Goal: Task Accomplishment & Management: Complete application form

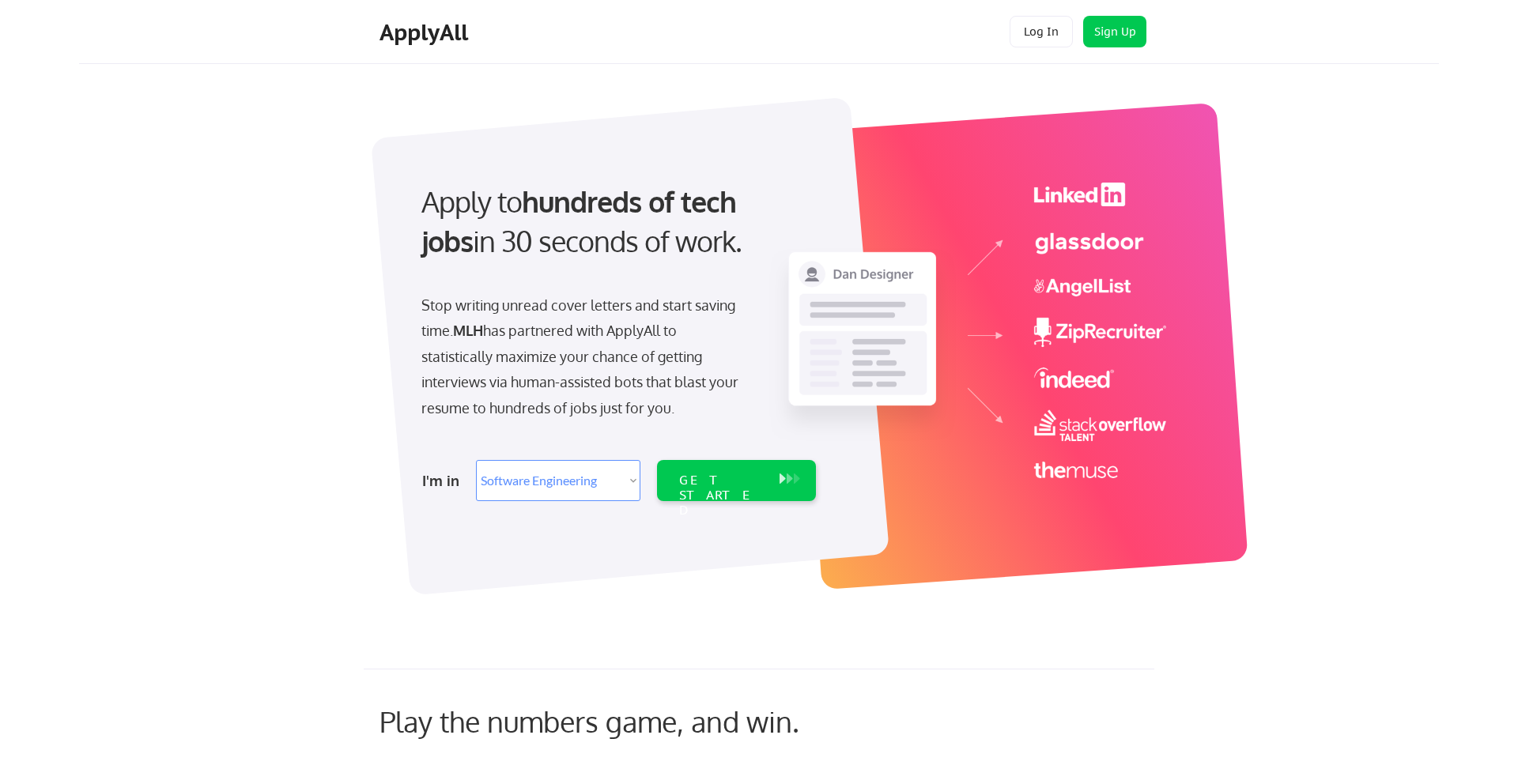
select select ""engineering""
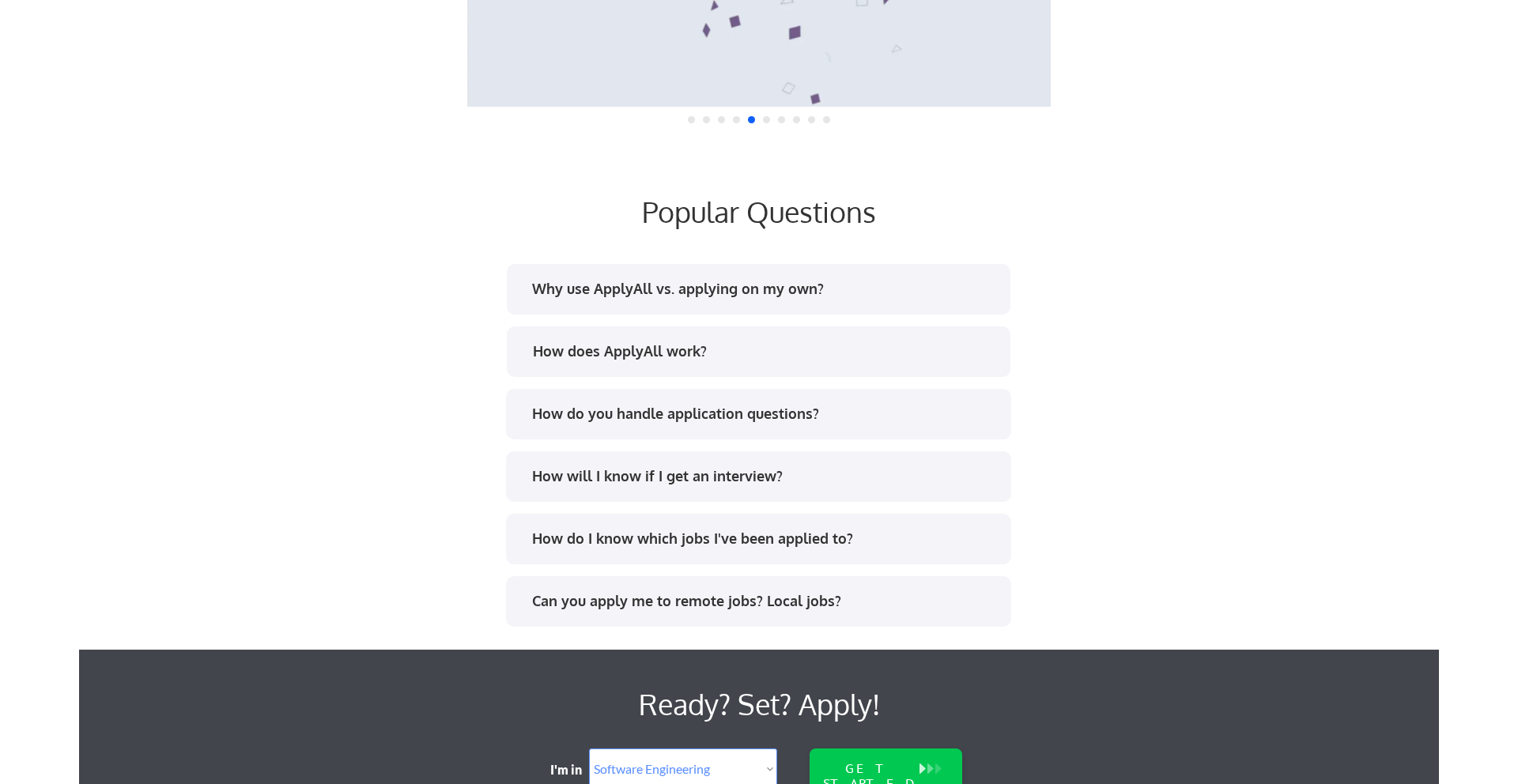
scroll to position [1881, 0]
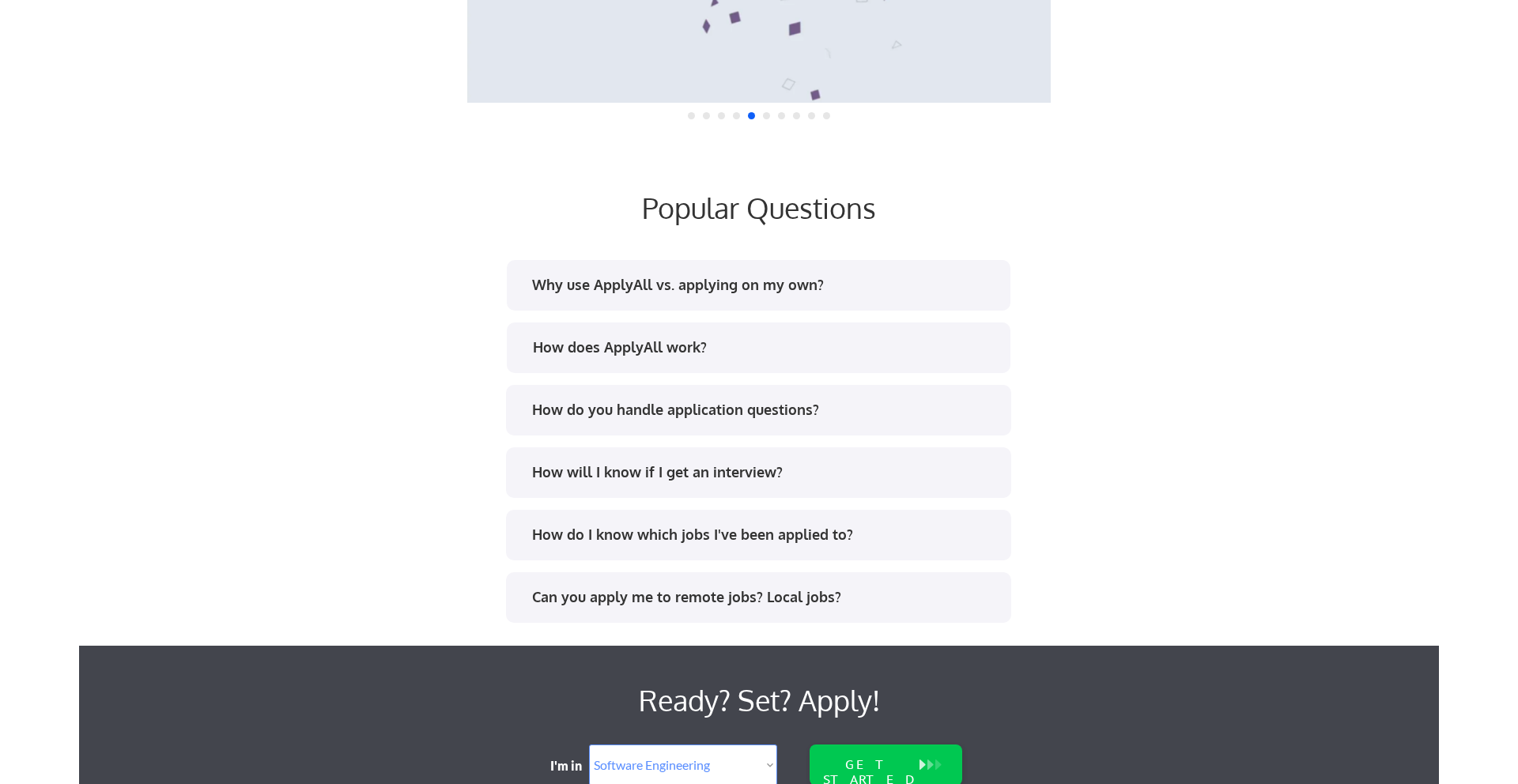
click at [526, 286] on div "Why use ApplyAll vs. applying on my own?" at bounding box center [757, 288] width 477 height 25
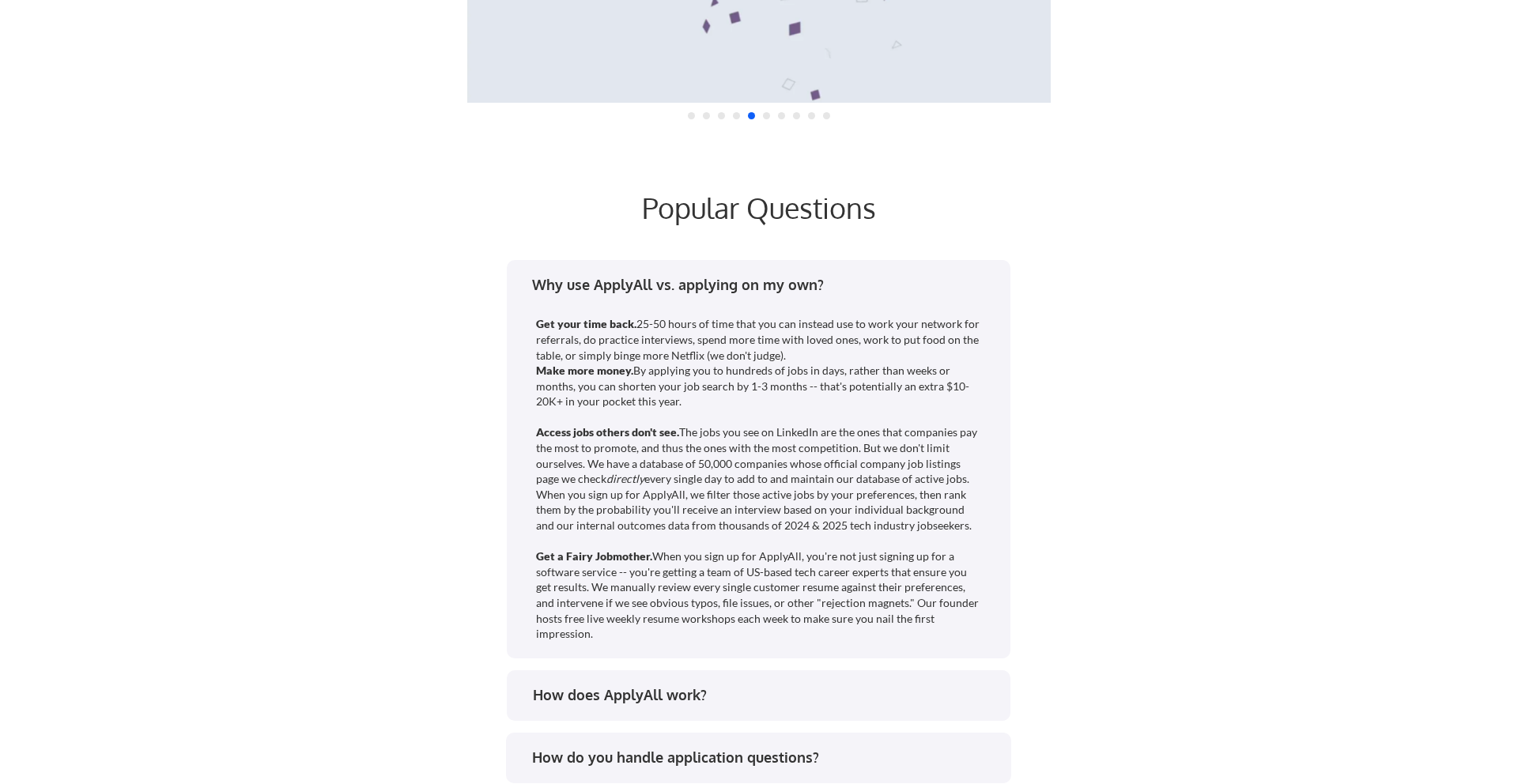
click at [556, 281] on div "Why use ApplyAll vs. applying on my own?" at bounding box center [764, 285] width 464 height 20
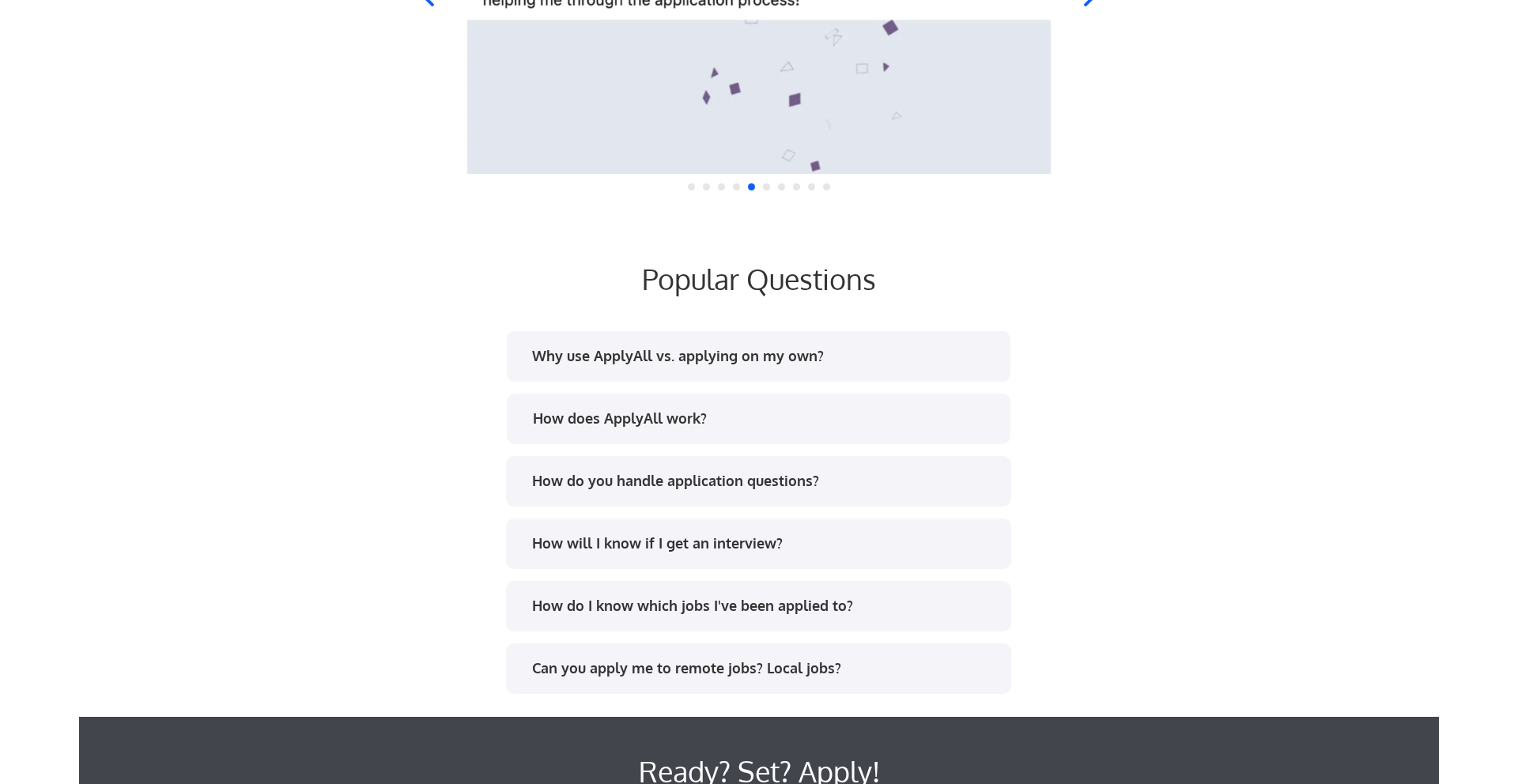
scroll to position [2194, 0]
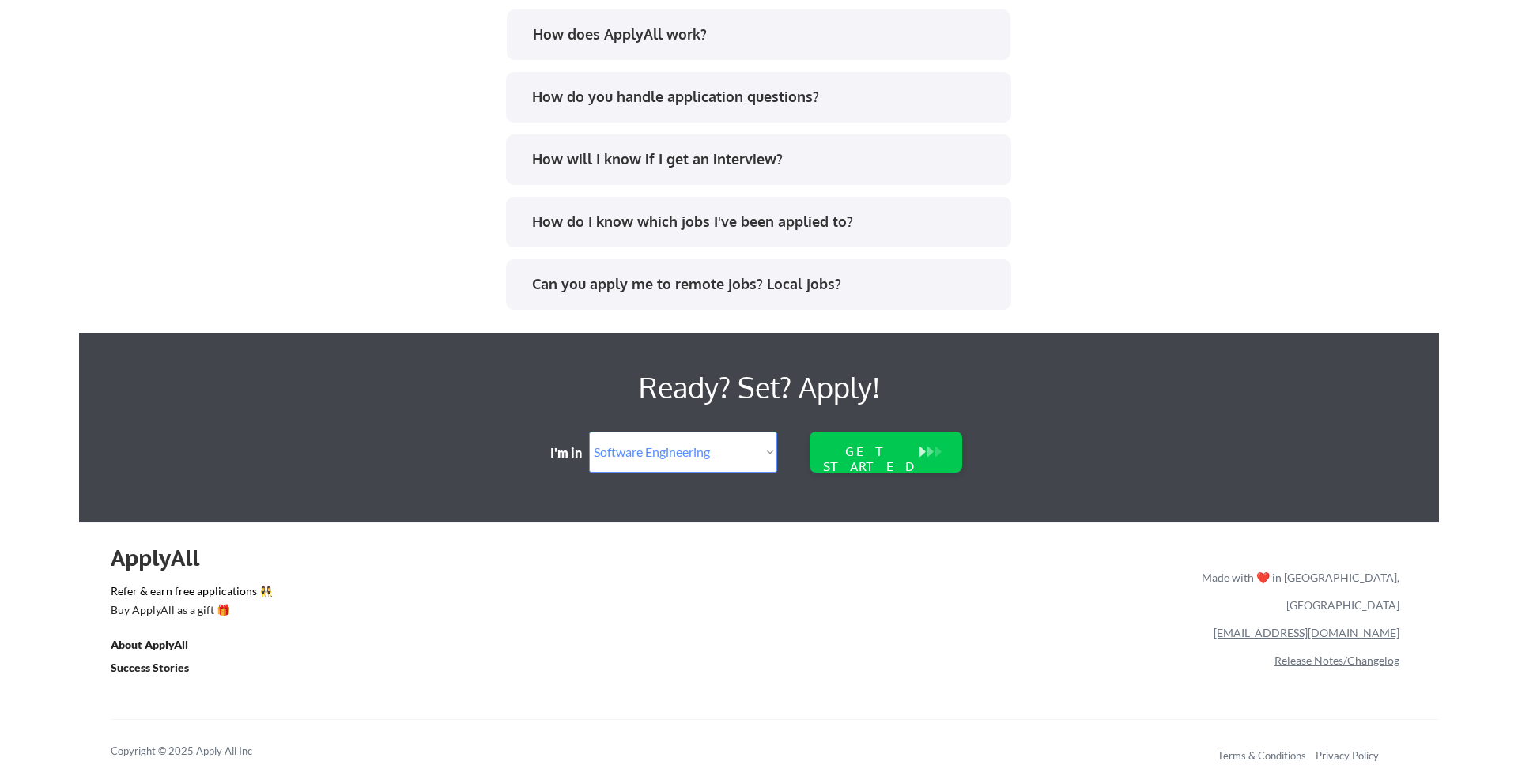
click at [553, 285] on div "Can you apply me to remote jobs? Local jobs?" at bounding box center [764, 284] width 464 height 20
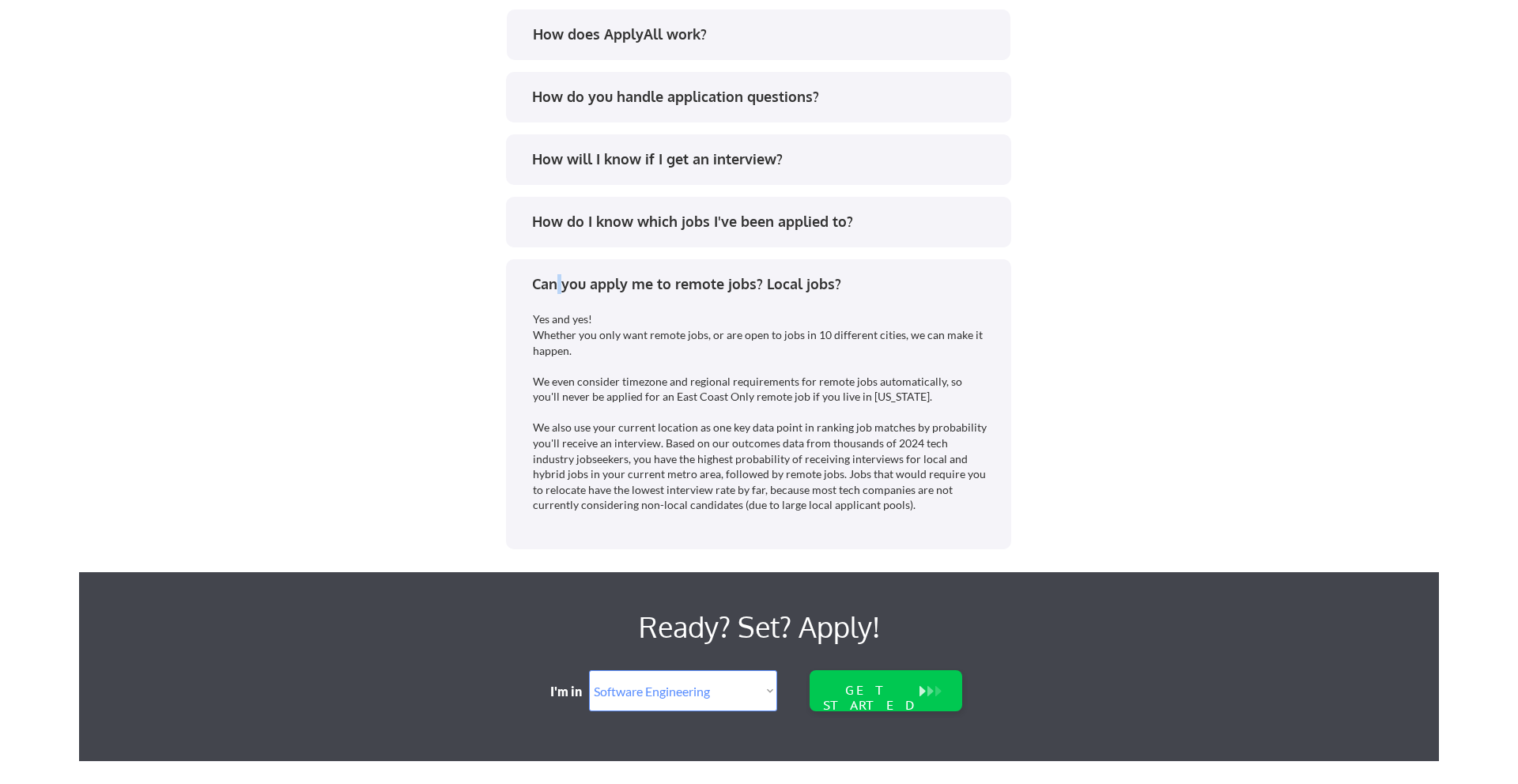
click at [554, 284] on div "Can you apply me to remote jobs? Local jobs?" at bounding box center [764, 284] width 464 height 20
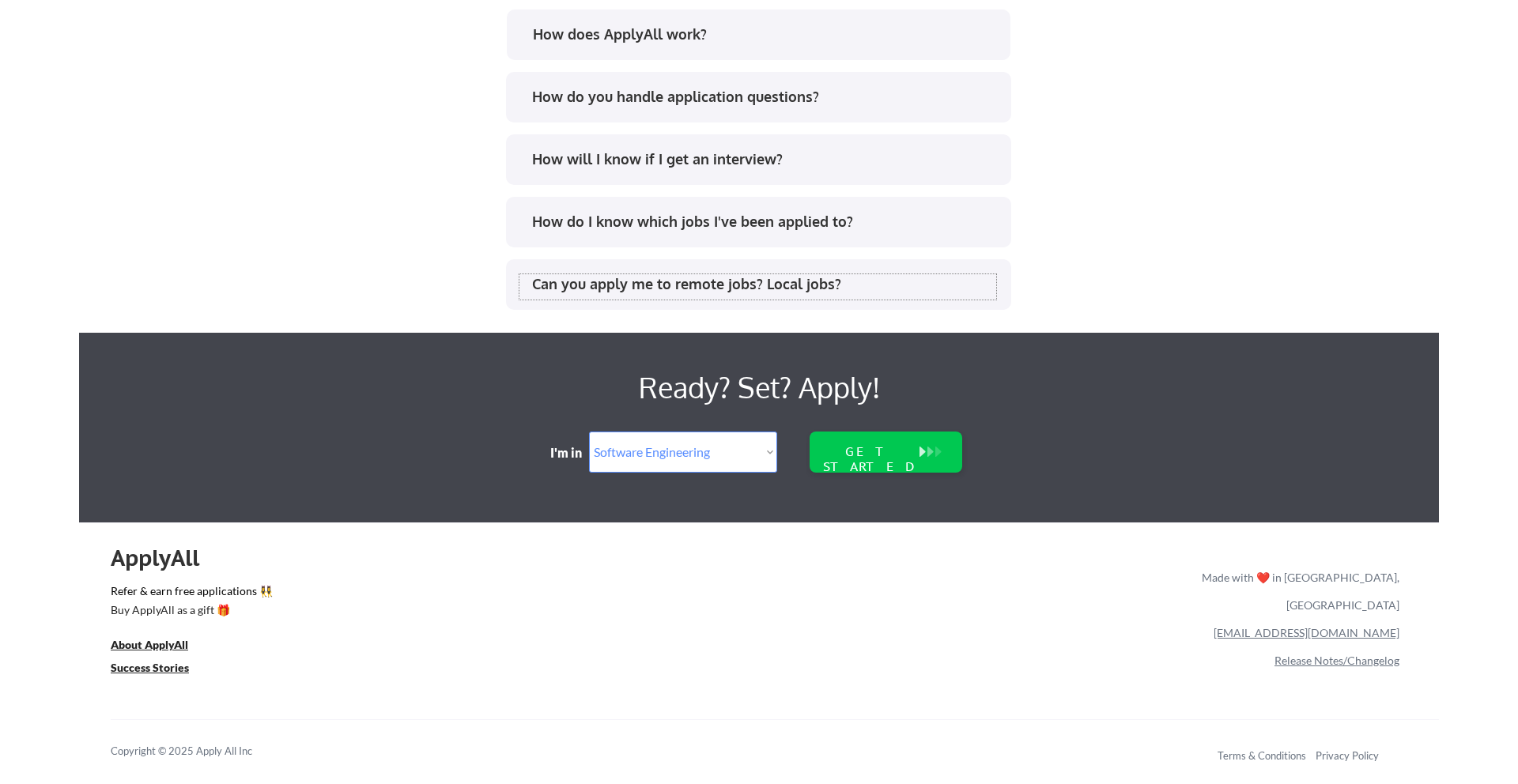
click at [595, 214] on div "How do I know which jobs I've been applied to?" at bounding box center [764, 221] width 464 height 20
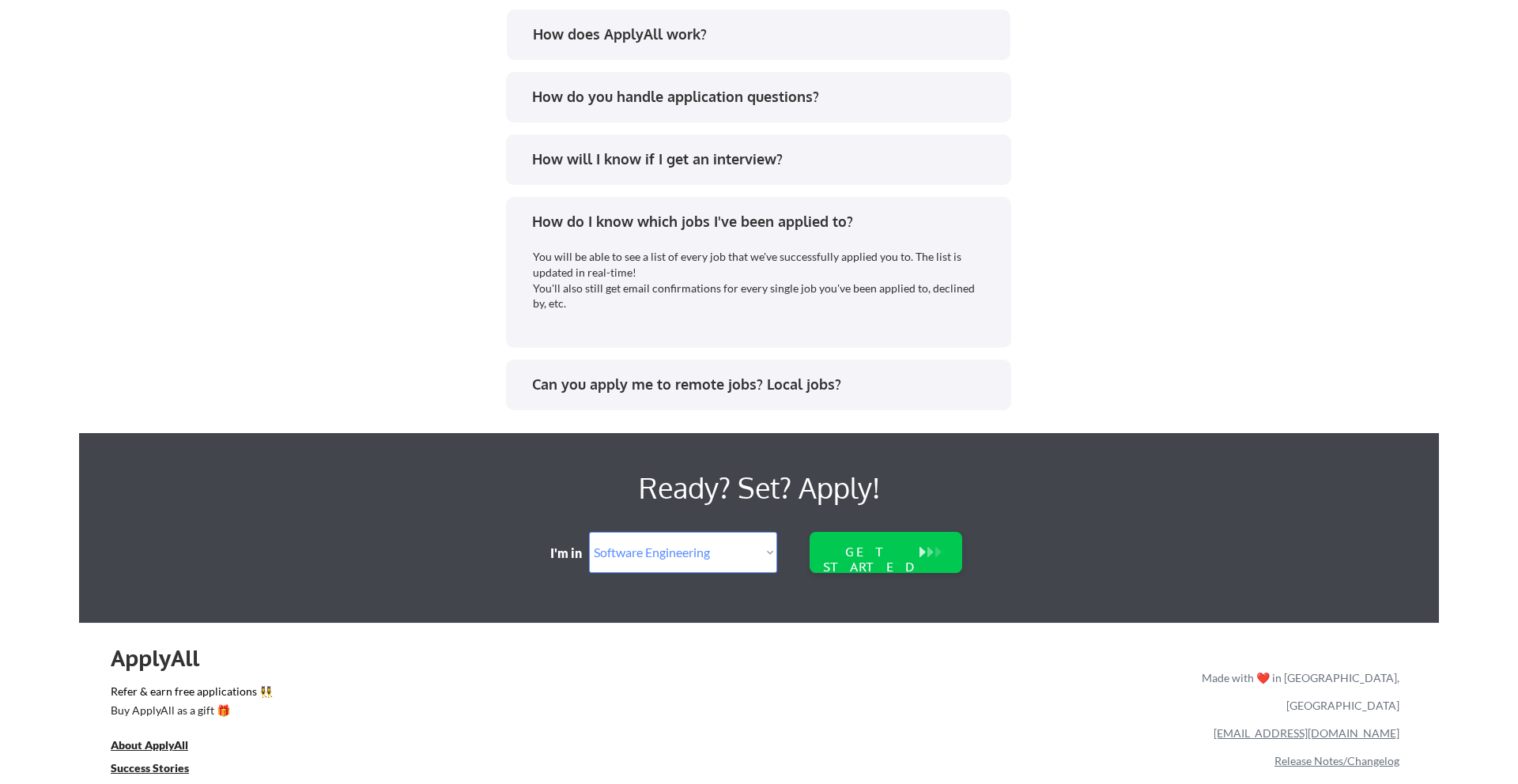
click at [595, 214] on div "How do I know which jobs I've been applied to?" at bounding box center [764, 221] width 464 height 20
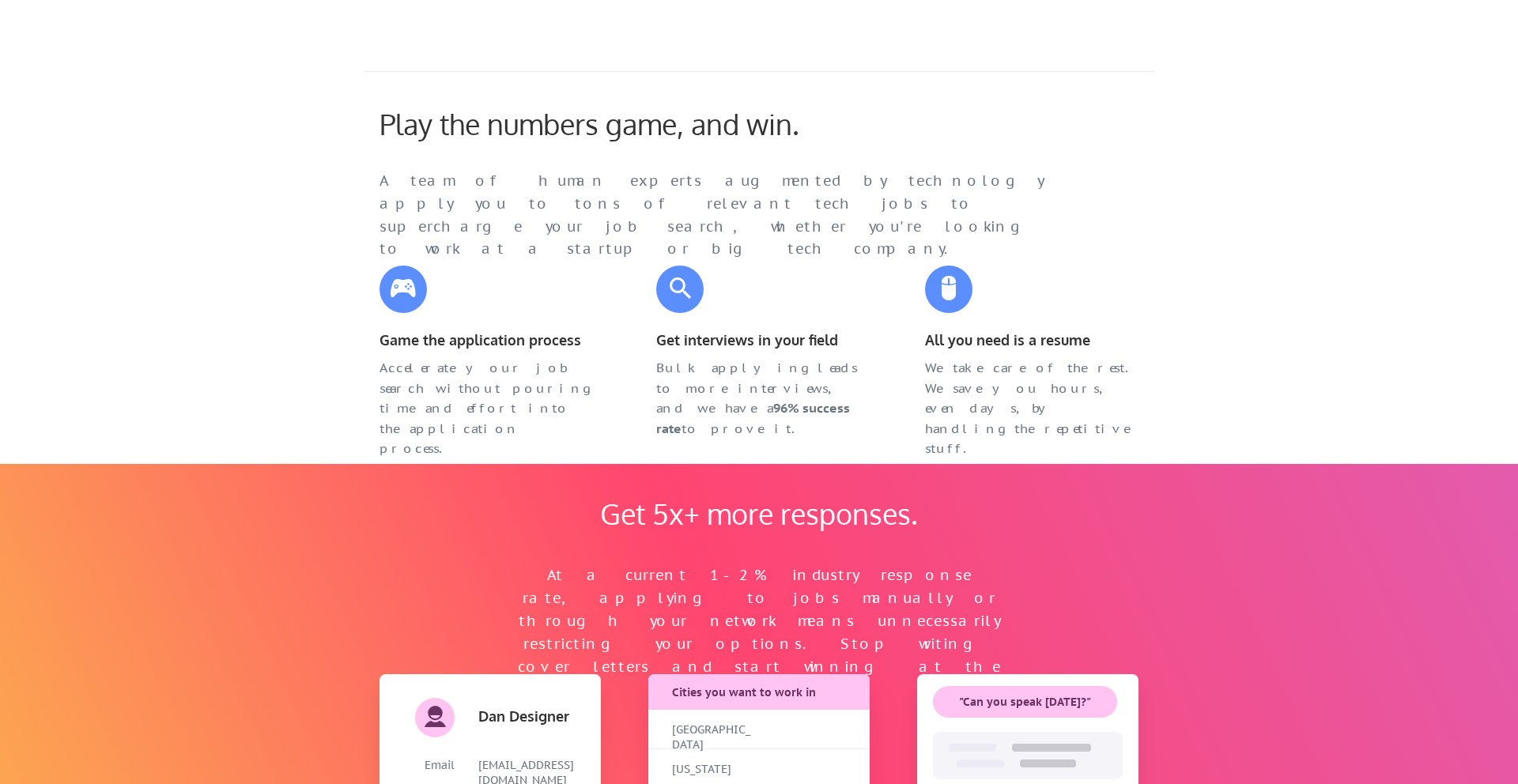
scroll to position [134, 0]
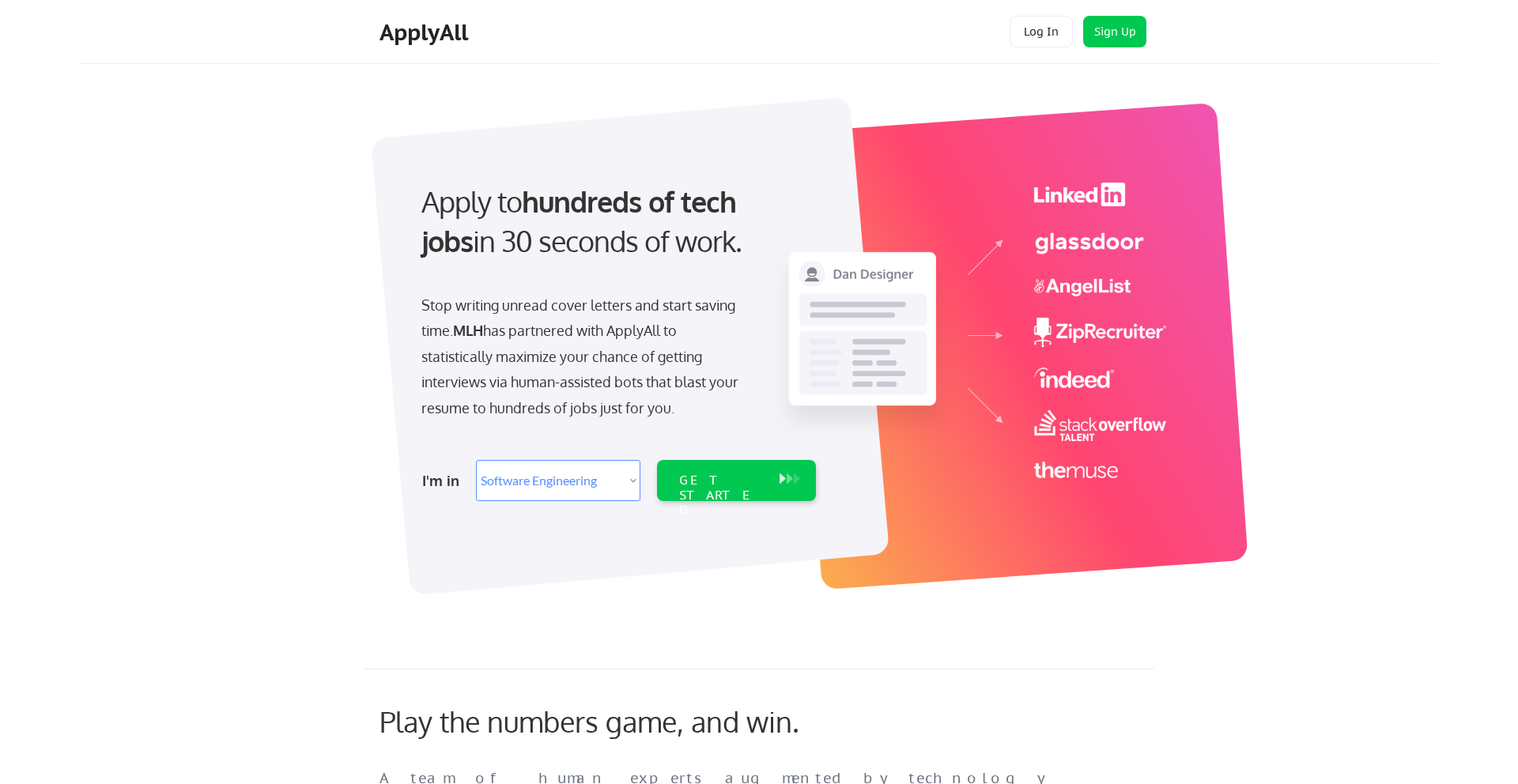
select select ""engineering""
click at [605, 476] on select "Select Role Software Engineering Product Management Customer Success Sales UI/U…" at bounding box center [558, 481] width 164 height 41
select select ""product""
click at [476, 460] on select "Select Role Software Engineering Product Management Customer Success Sales UI/U…" at bounding box center [558, 481] width 164 height 41
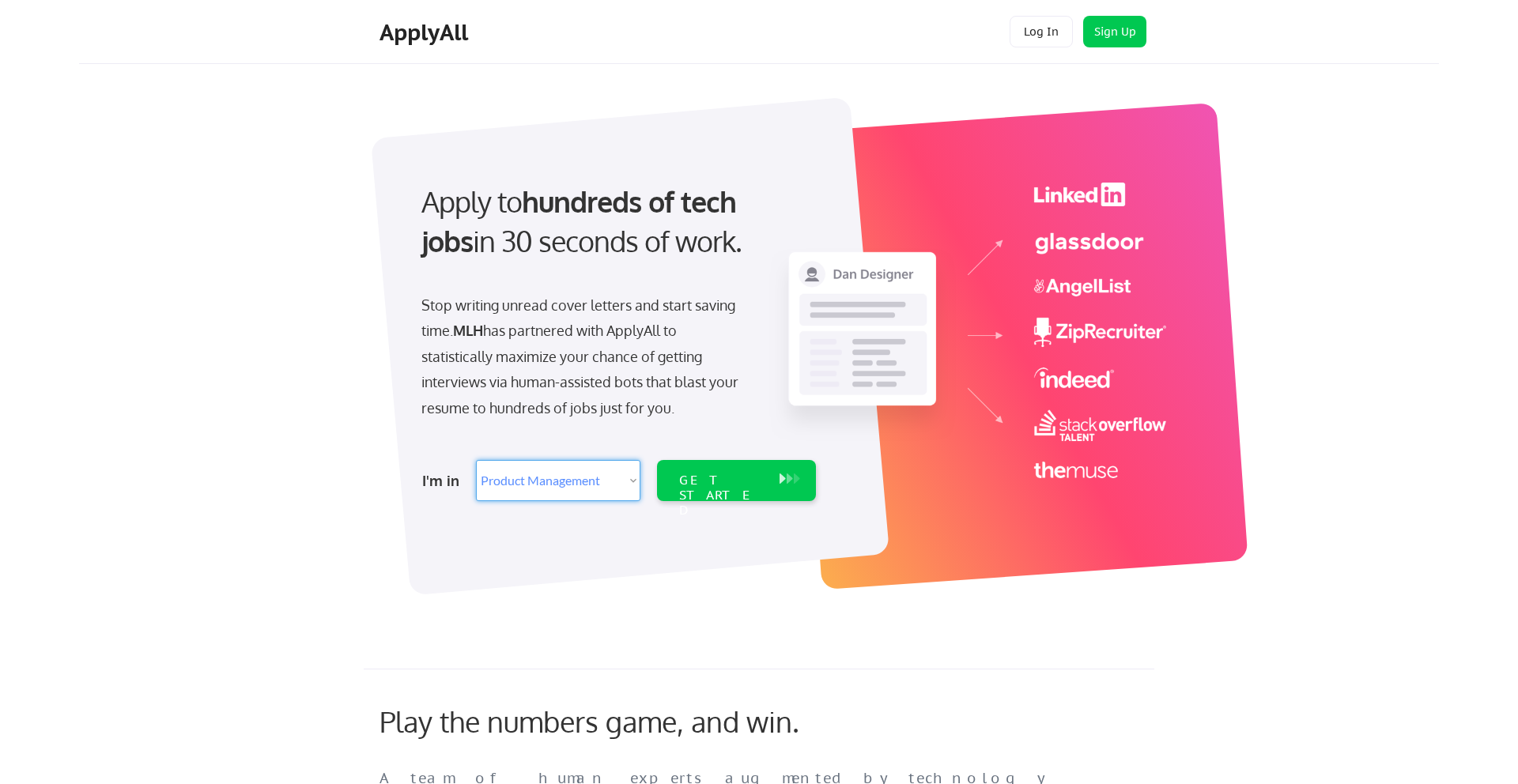
select select ""product""
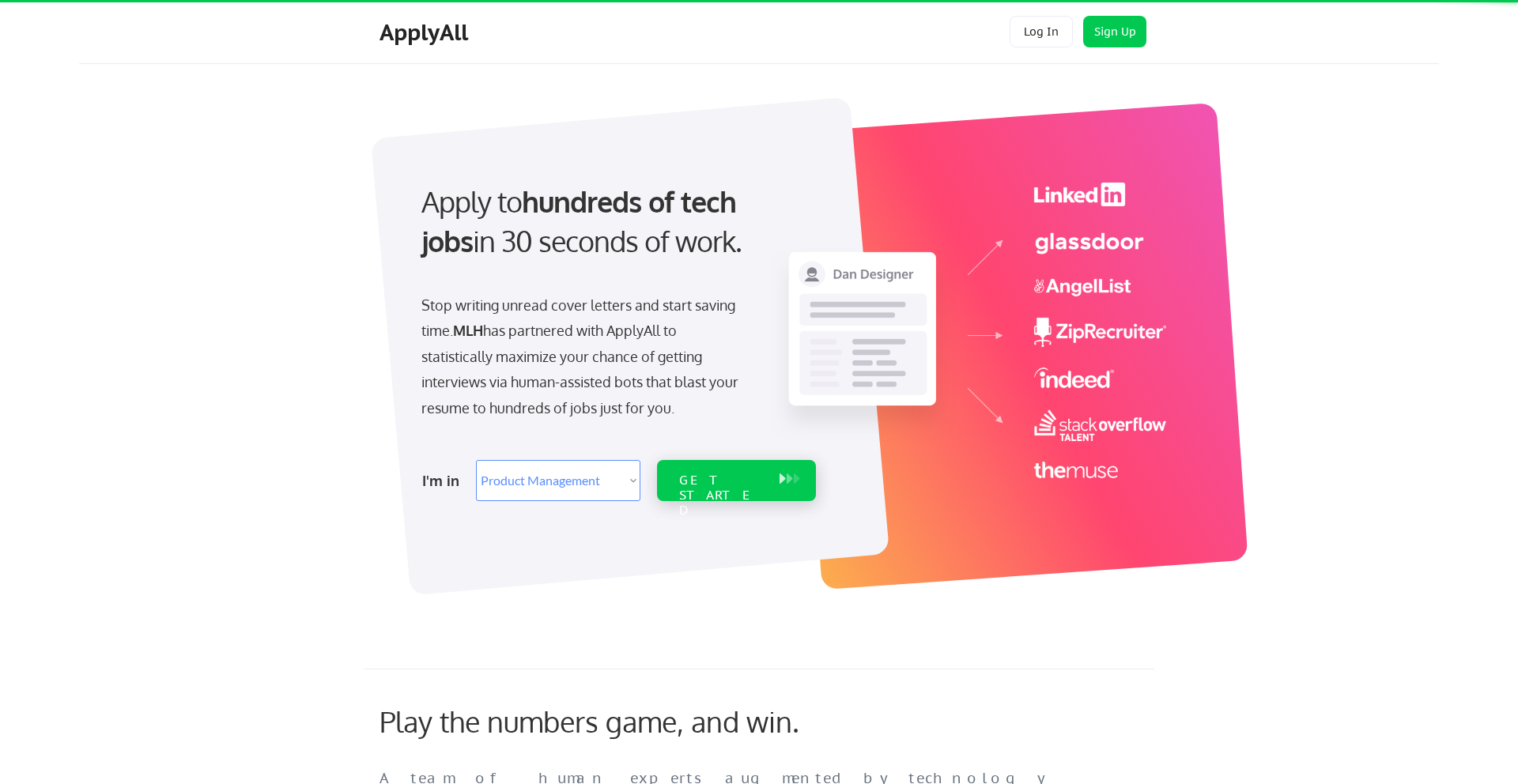
click at [679, 477] on div "GET STARTED" at bounding box center [722, 495] width 84 height 46
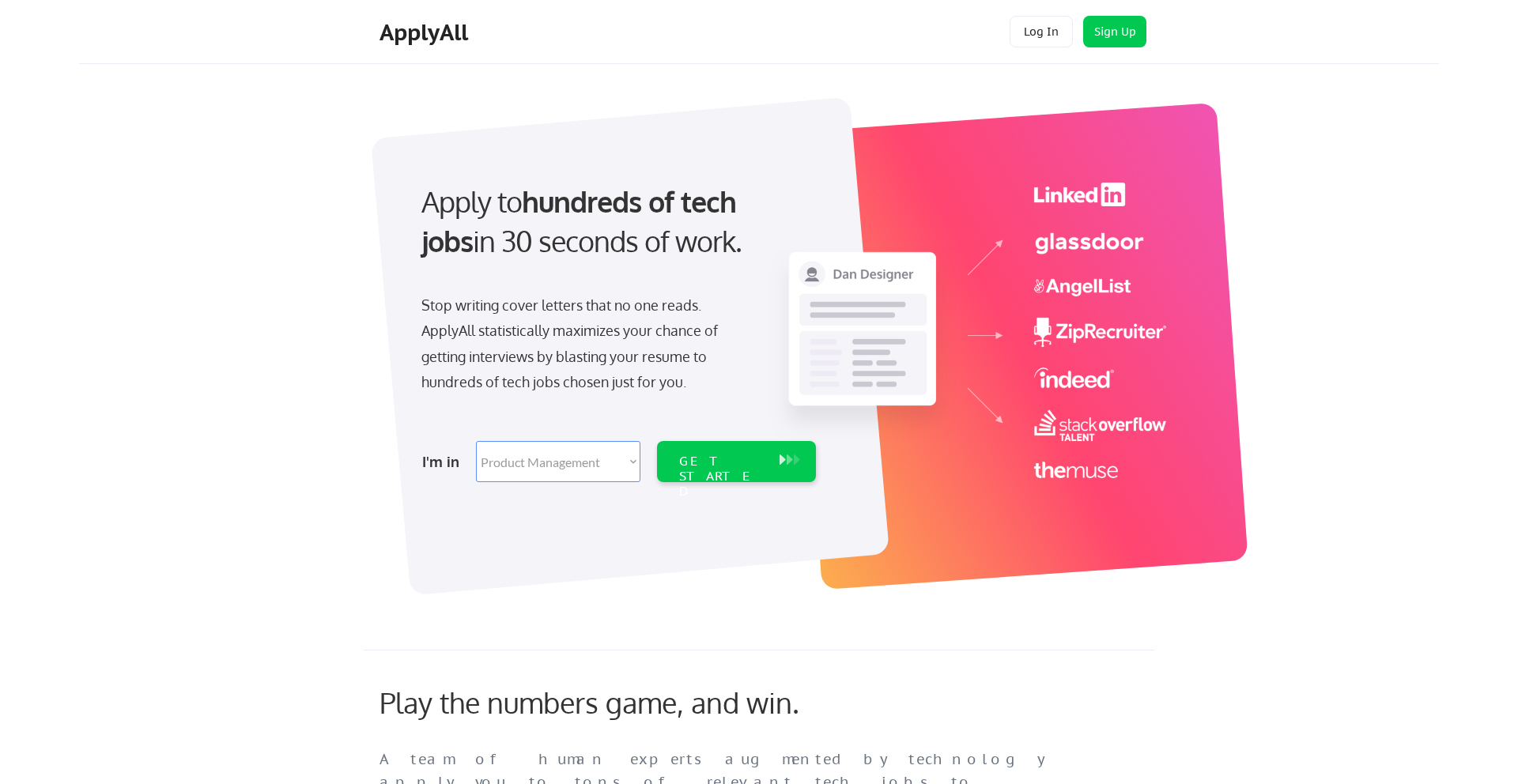
select select ""product""
